Goal: Task Accomplishment & Management: Manage account settings

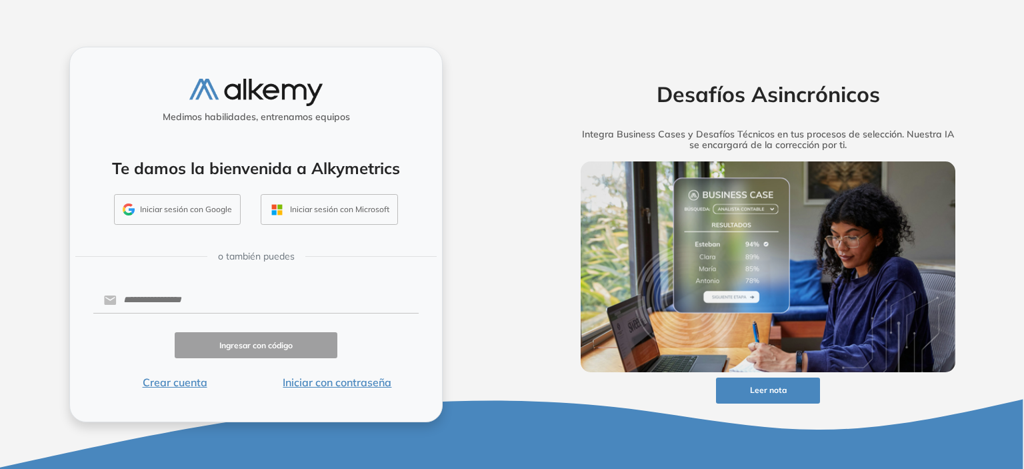
click at [160, 207] on button "Iniciar sesión con Google" at bounding box center [177, 209] width 127 height 31
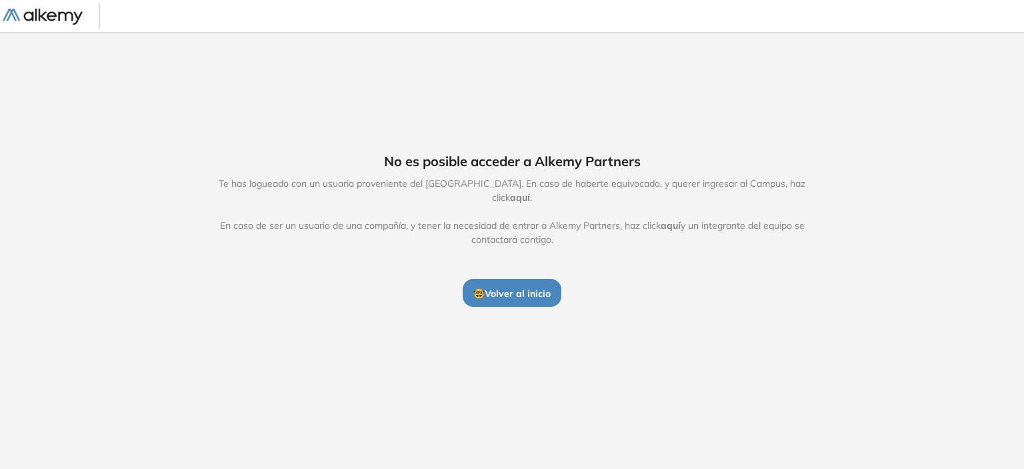
click at [530, 191] on span "aquí" at bounding box center [520, 197] width 20 height 12
